Goal: Check status: Check status

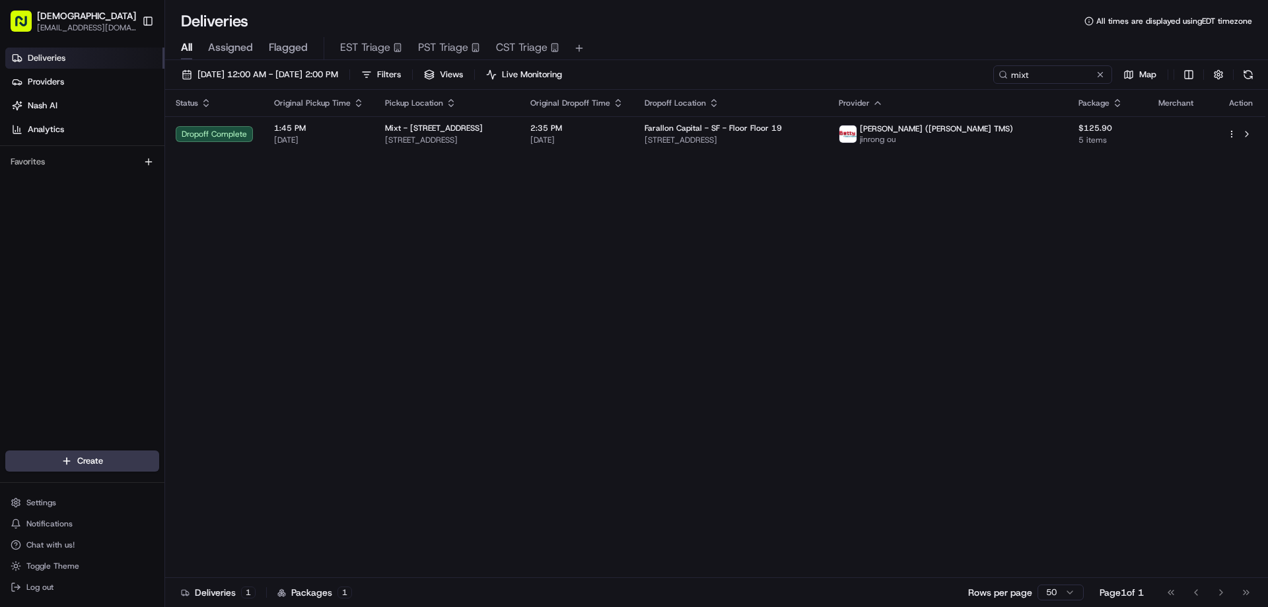
click at [744, 287] on div "Status Original Pickup Time Pickup Location Original Dropoff Time Dropoff Locat…" at bounding box center [715, 334] width 1100 height 488
drag, startPoint x: 765, startPoint y: 299, endPoint x: 778, endPoint y: 288, distance: 17.3
click at [765, 299] on div "Status Original Pickup Time Pickup Location Original Dropoff Time Dropoff Locat…" at bounding box center [715, 334] width 1100 height 488
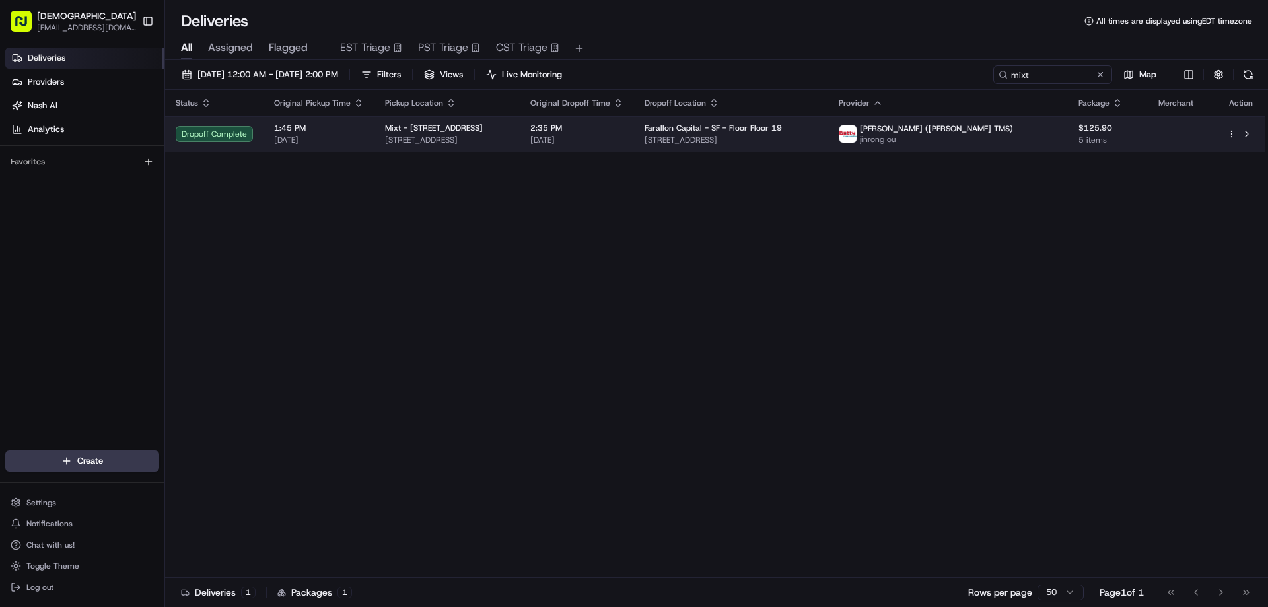
click at [509, 141] on span "[STREET_ADDRESS]" at bounding box center [447, 140] width 124 height 11
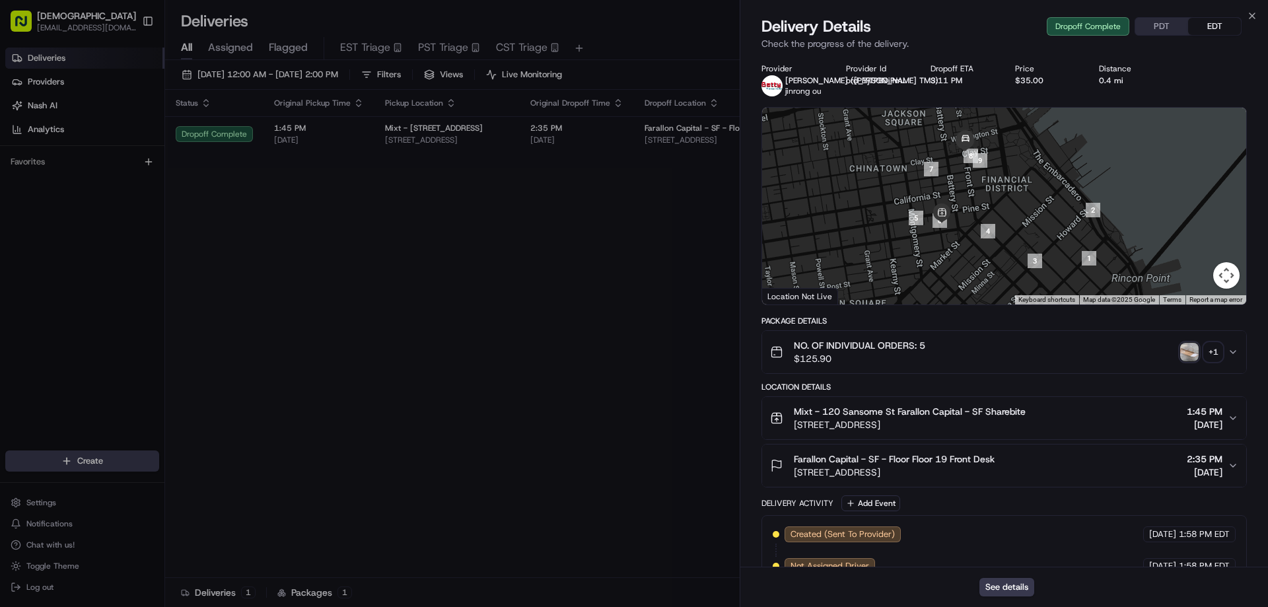
click at [1157, 20] on button "PDT" at bounding box center [1161, 26] width 53 height 17
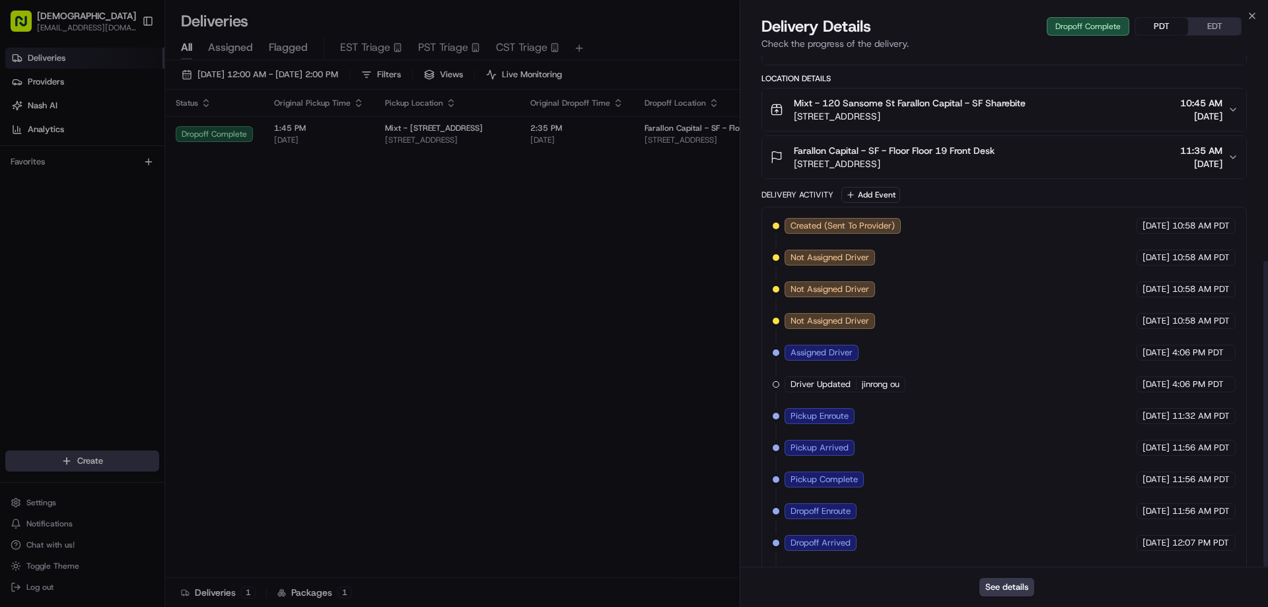
scroll to position [343, 0]
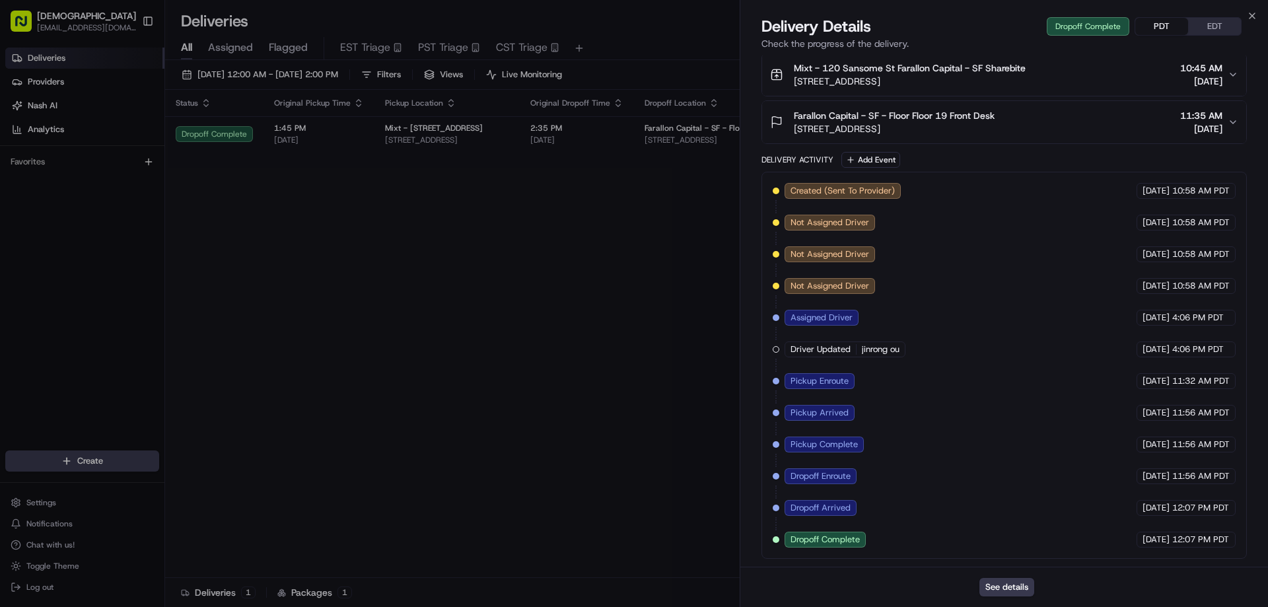
click at [1209, 28] on button "EDT" at bounding box center [1214, 26] width 53 height 17
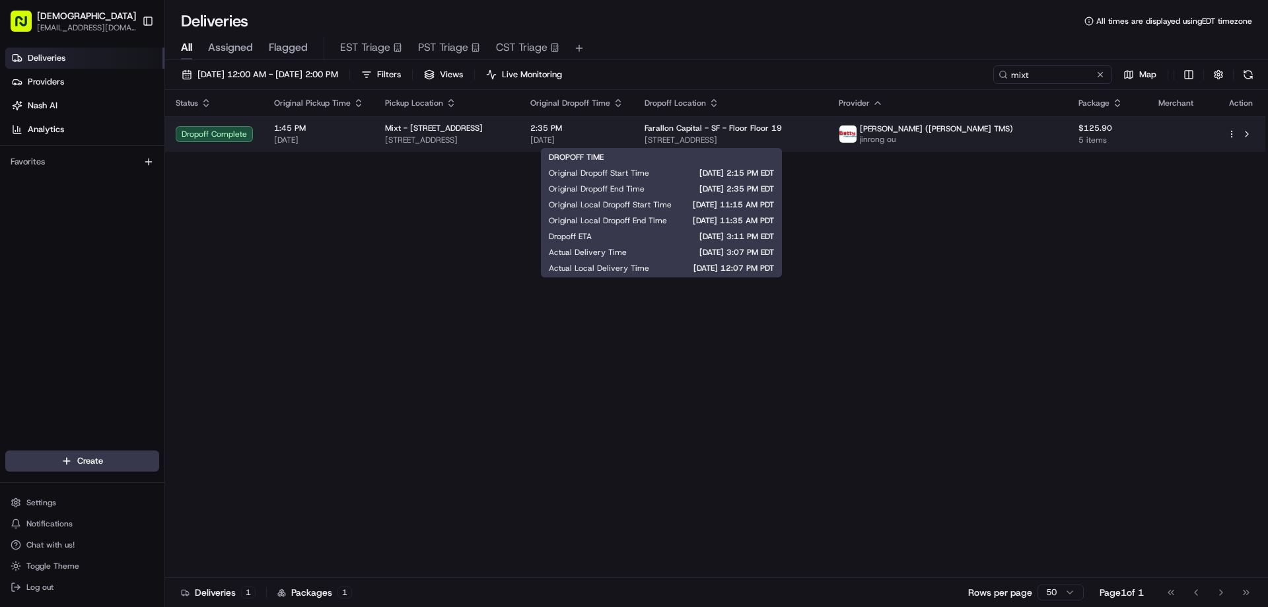
click at [623, 135] on span "[DATE]" at bounding box center [576, 140] width 93 height 11
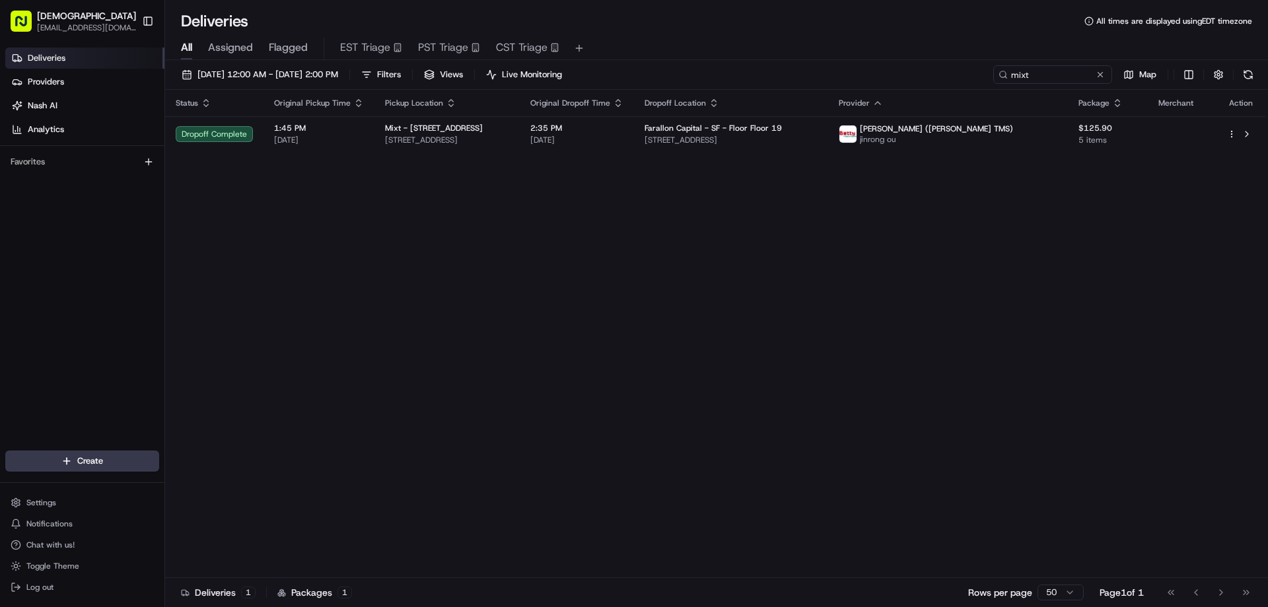
drag, startPoint x: 743, startPoint y: 307, endPoint x: 770, endPoint y: 323, distance: 31.7
click at [745, 308] on div "Status Original Pickup Time Pickup Location Original Dropoff Time Dropoff Locat…" at bounding box center [715, 334] width 1100 height 488
